Goal: Task Accomplishment & Management: Manage account settings

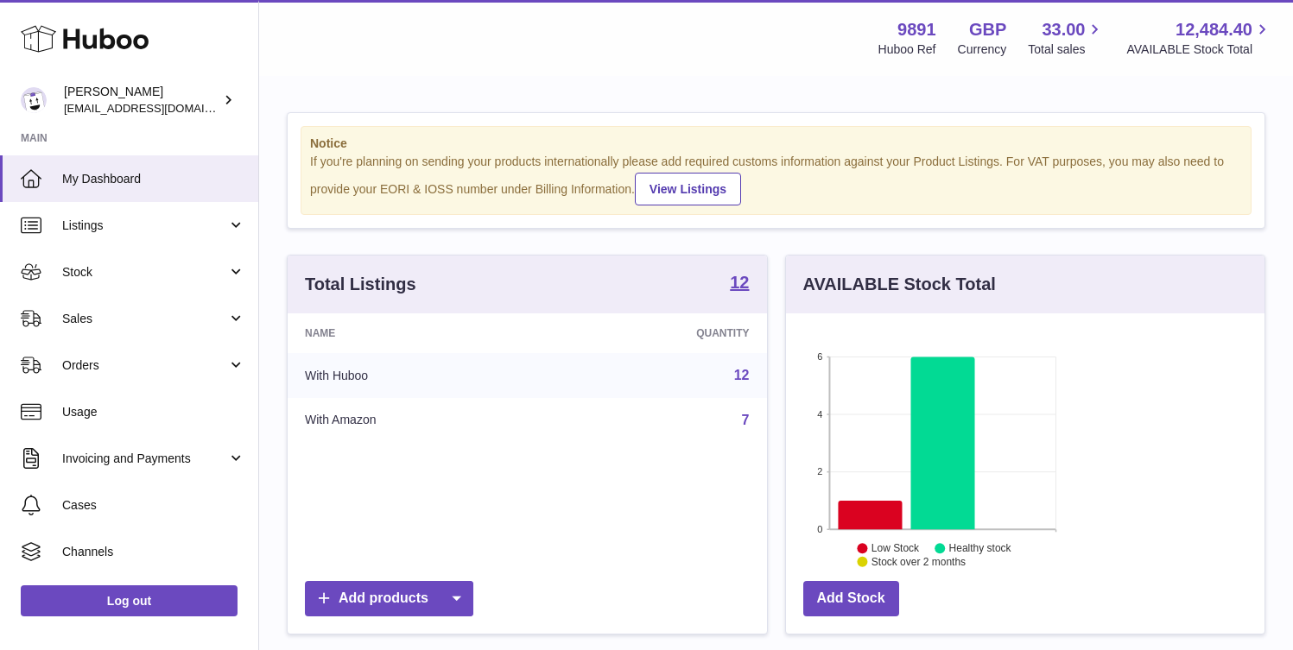
scroll to position [269, 313]
click at [159, 317] on span "Sales" at bounding box center [144, 319] width 165 height 16
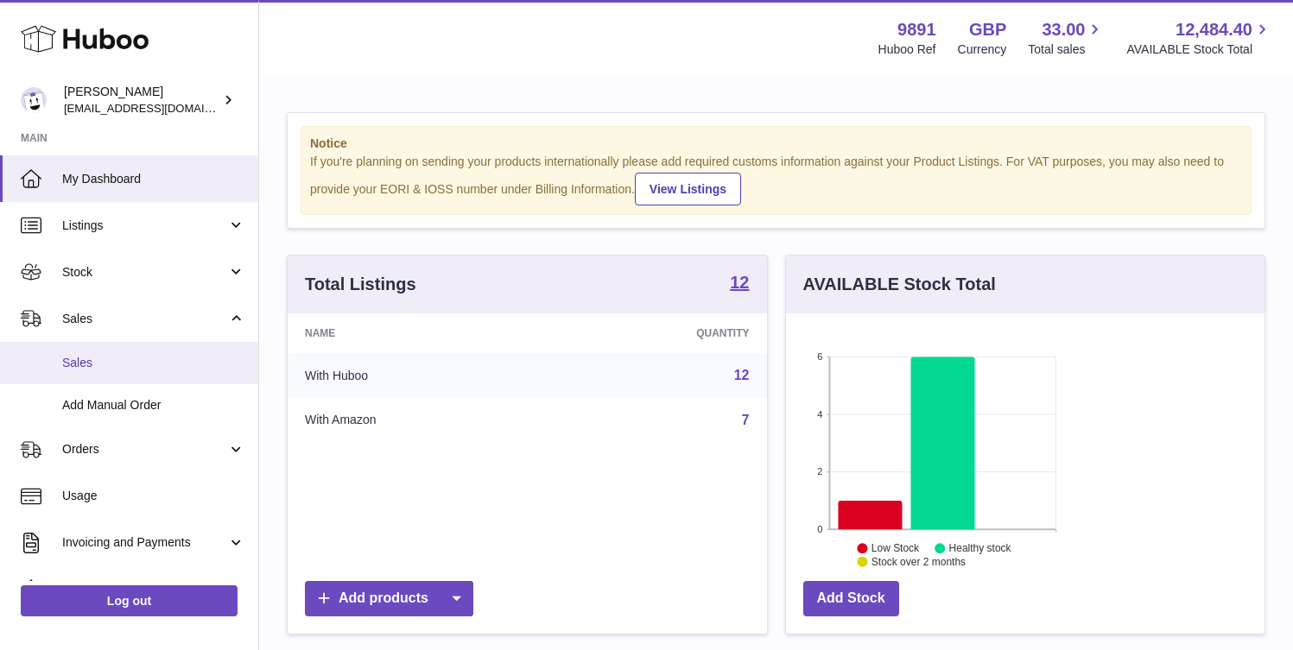
click at [145, 368] on span "Sales" at bounding box center [153, 363] width 183 height 16
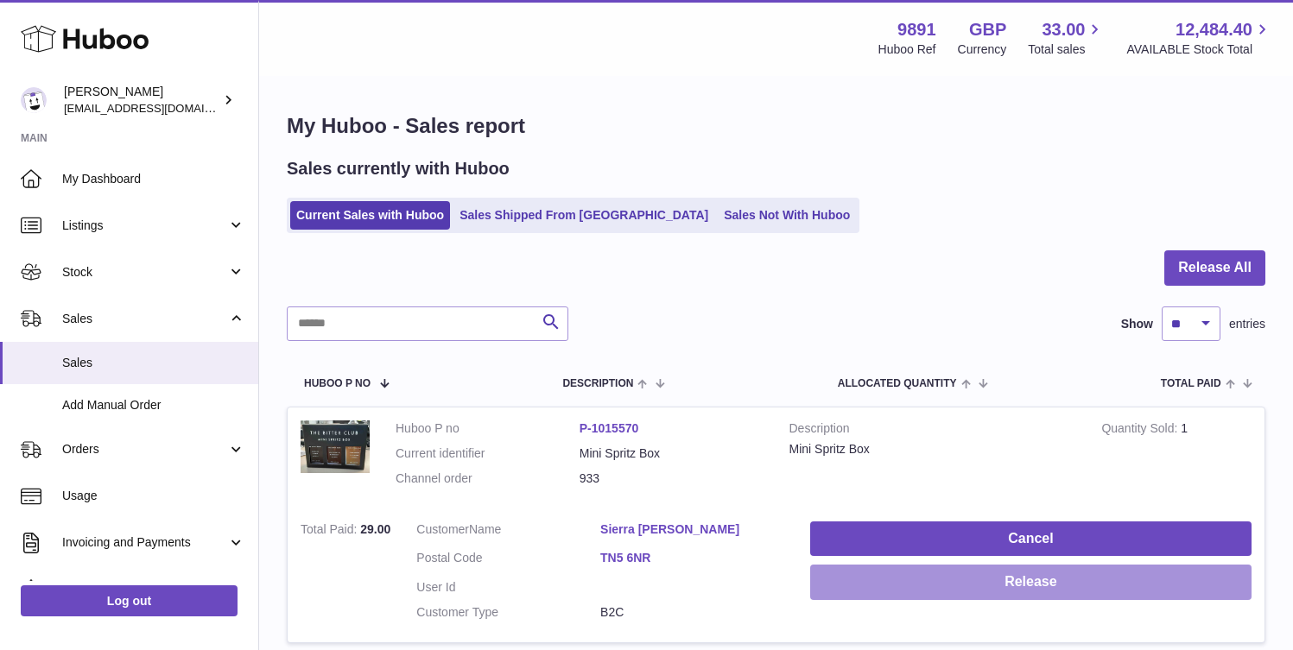
click at [1217, 565] on button "Release" at bounding box center [1030, 582] width 441 height 35
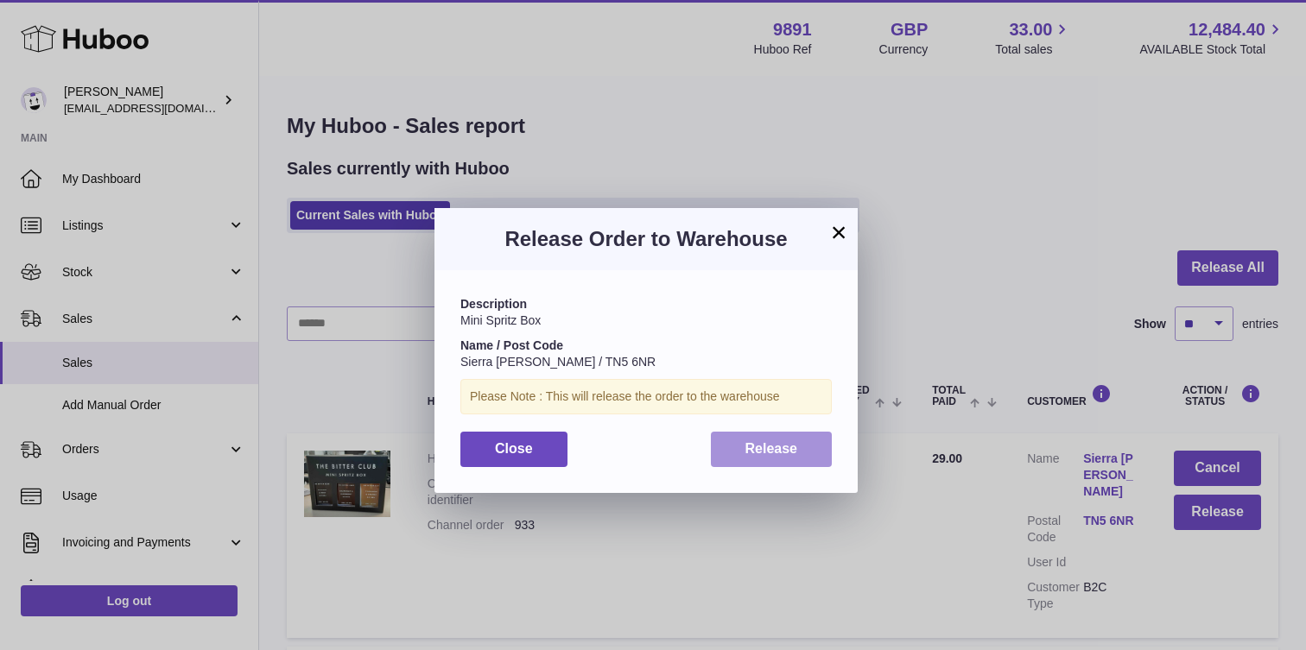
click at [783, 454] on span "Release" at bounding box center [771, 448] width 53 height 15
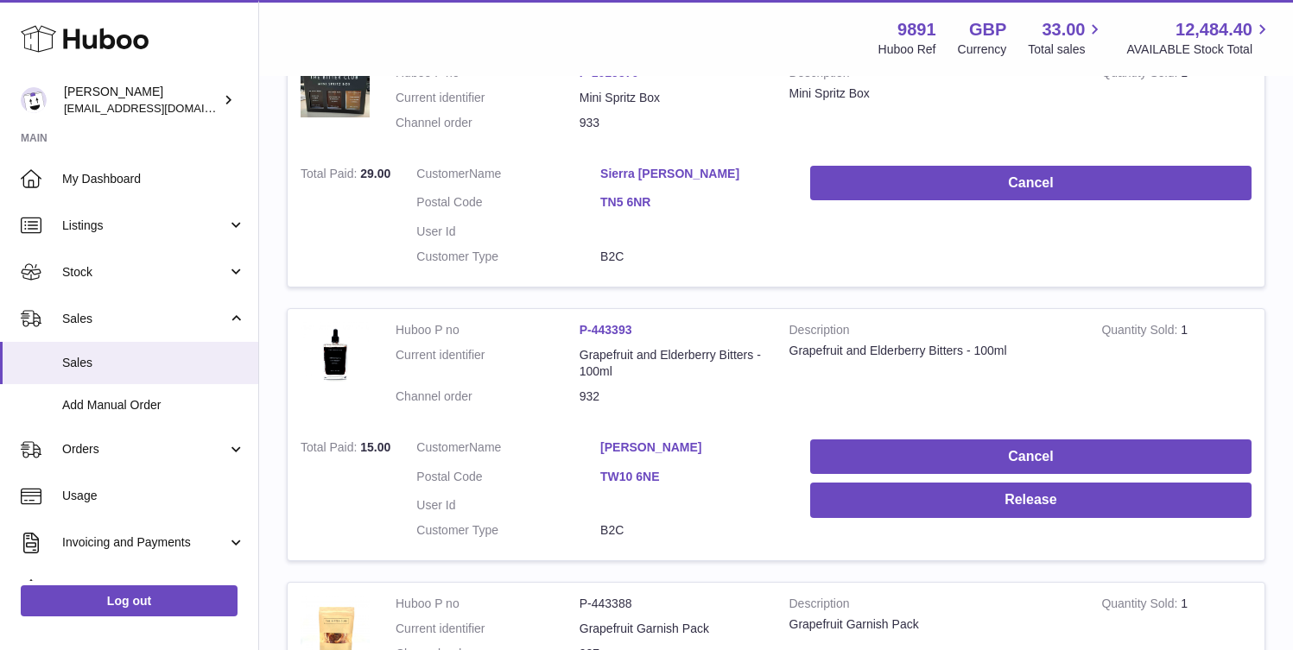
scroll to position [347, 0]
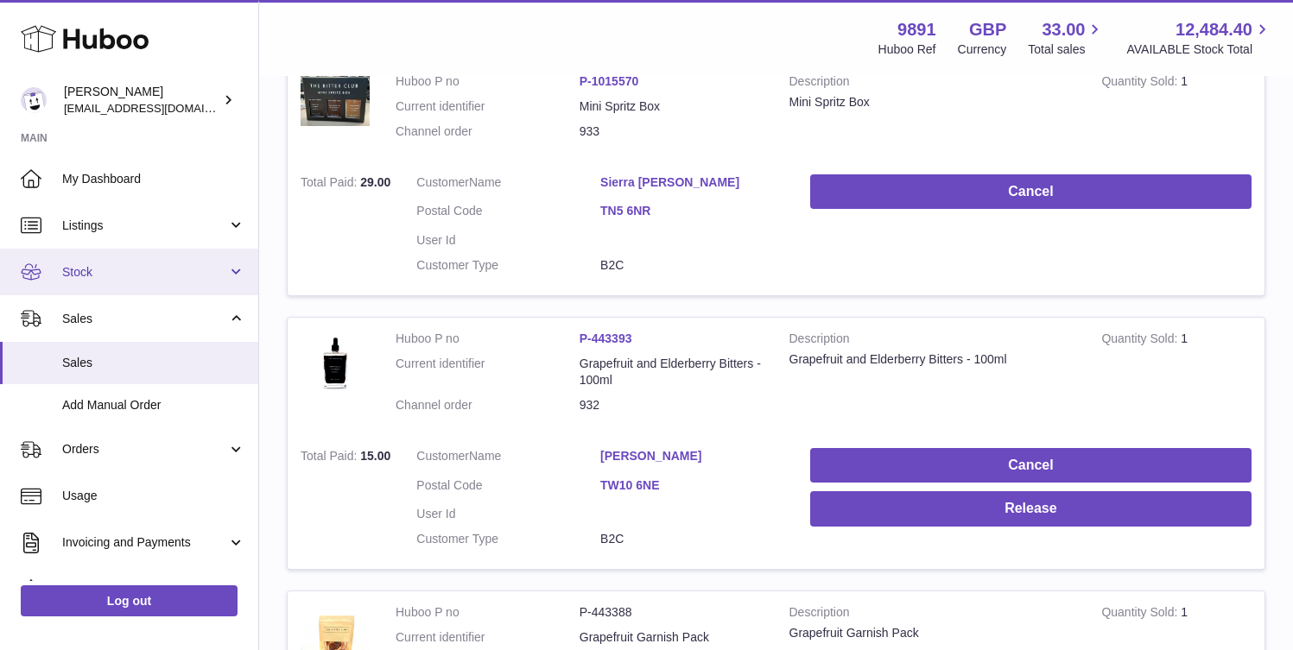
click at [137, 270] on span "Stock" at bounding box center [144, 272] width 165 height 16
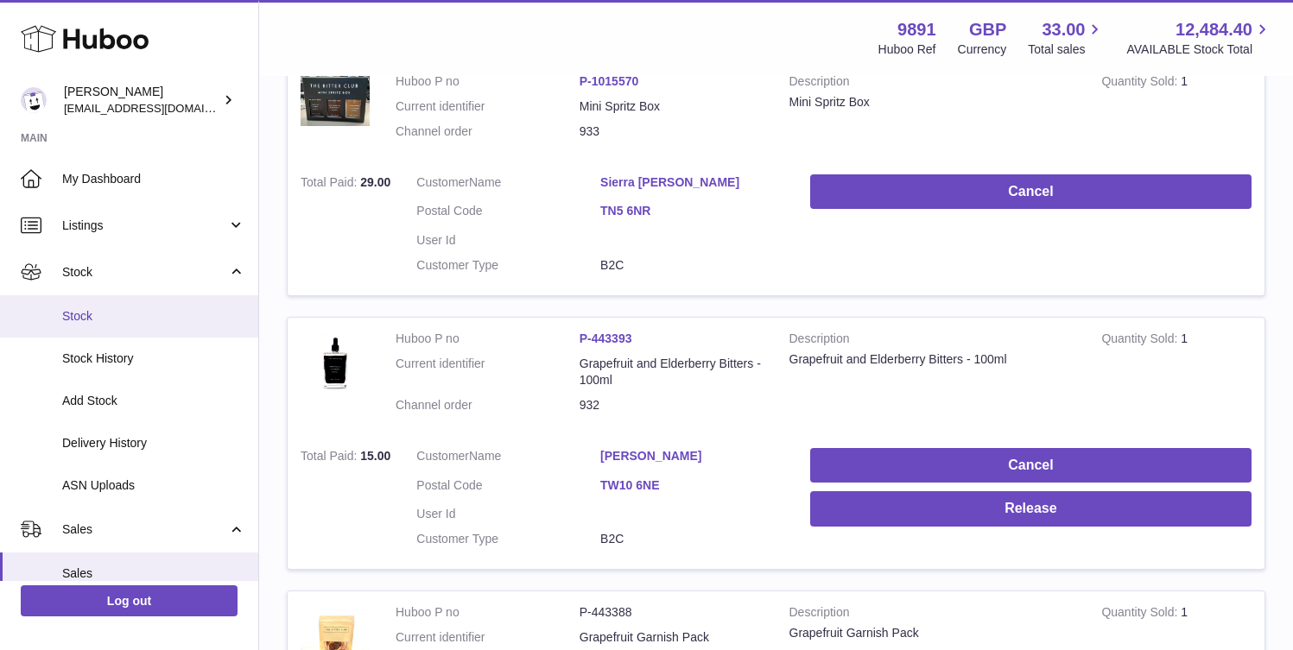
click at [135, 313] on span "Stock" at bounding box center [153, 316] width 183 height 16
